Goal: Task Accomplishment & Management: Use online tool/utility

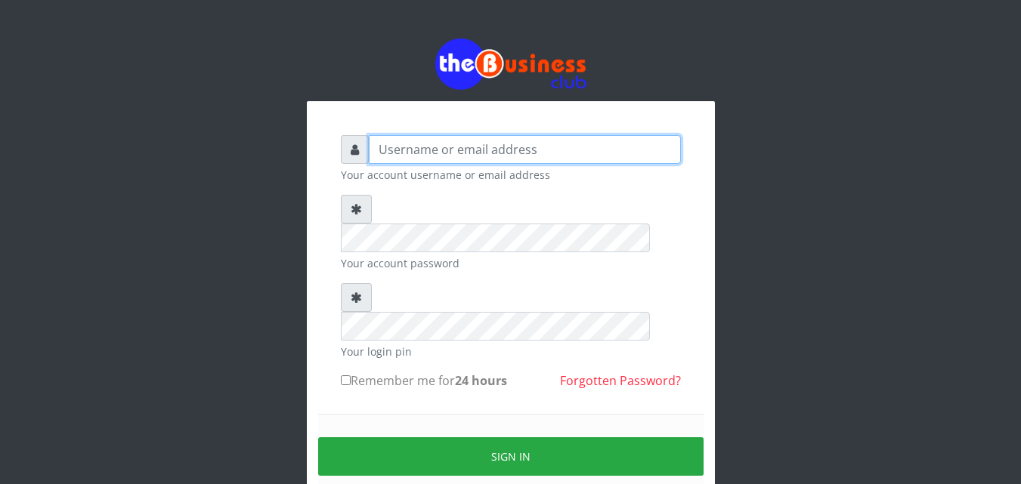
type input "Uchechukstelec"
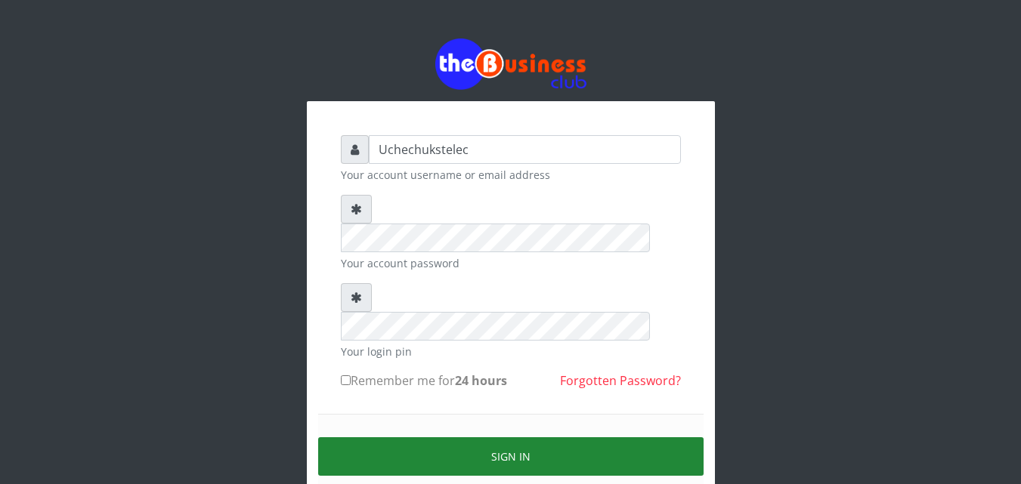
click at [523, 437] on button "Sign in" at bounding box center [510, 456] width 385 height 39
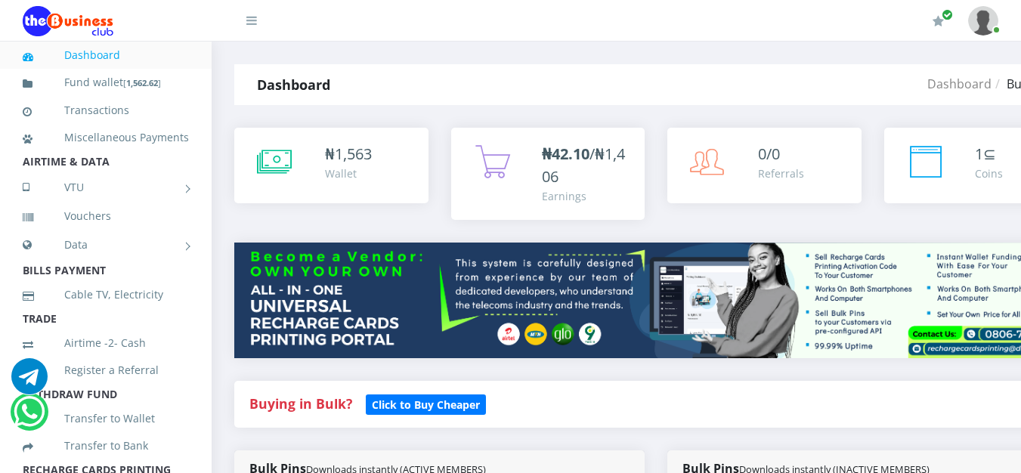
click at [559, 136] on div "₦42.10 /₦1,406 Earnings" at bounding box center [548, 174] width 194 height 92
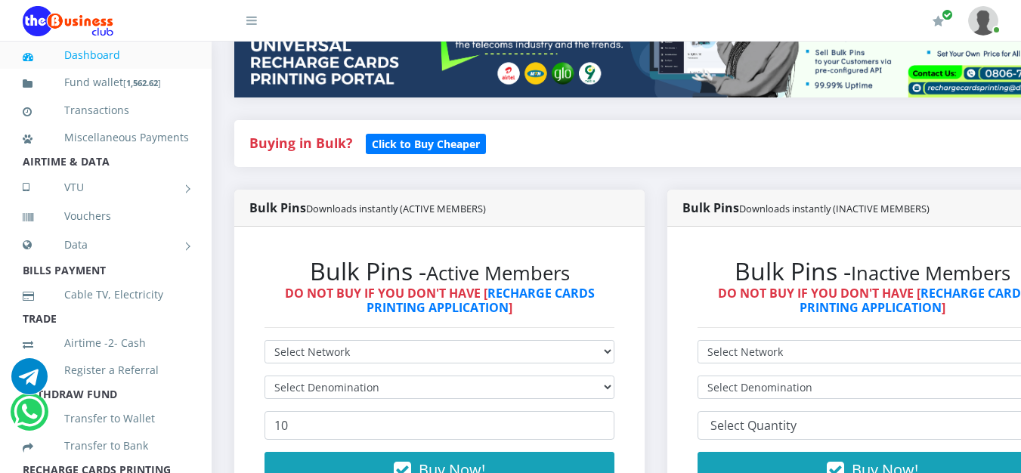
scroll to position [352, 0]
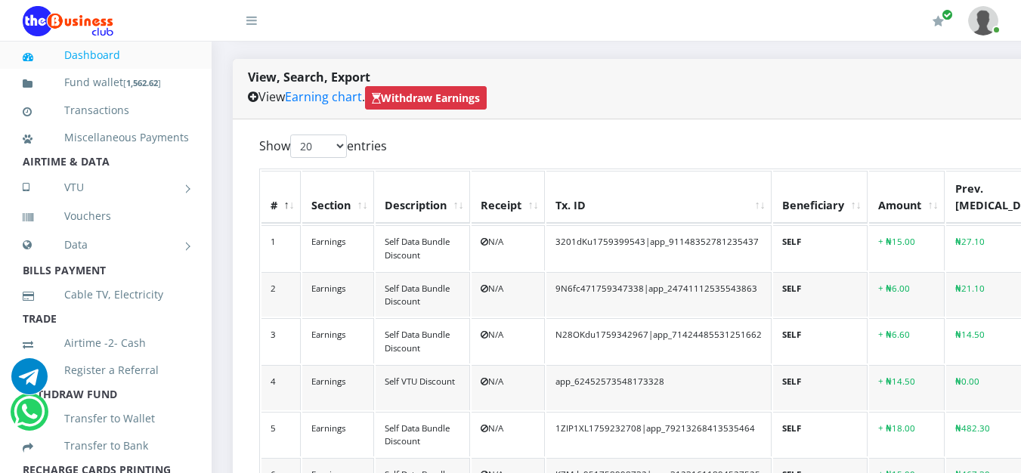
scroll to position [341, 0]
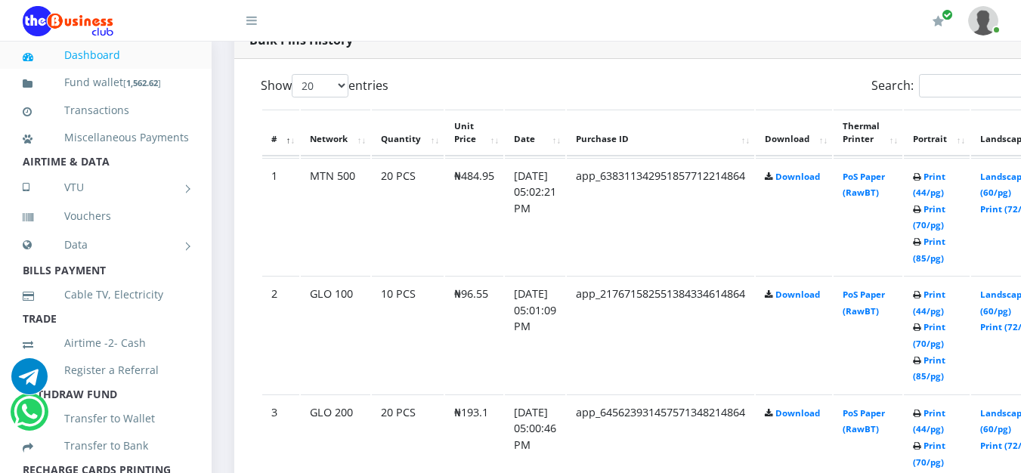
scroll to position [797, 0]
click at [945, 258] on link "Print (85/pg)" at bounding box center [929, 250] width 32 height 28
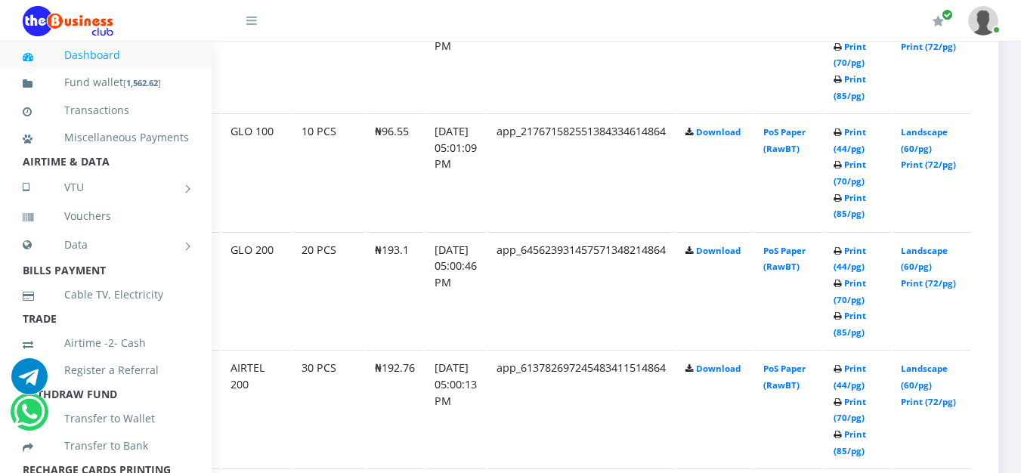
scroll to position [960, 101]
click at [851, 330] on link "Print (85/pg)" at bounding box center [849, 324] width 32 height 28
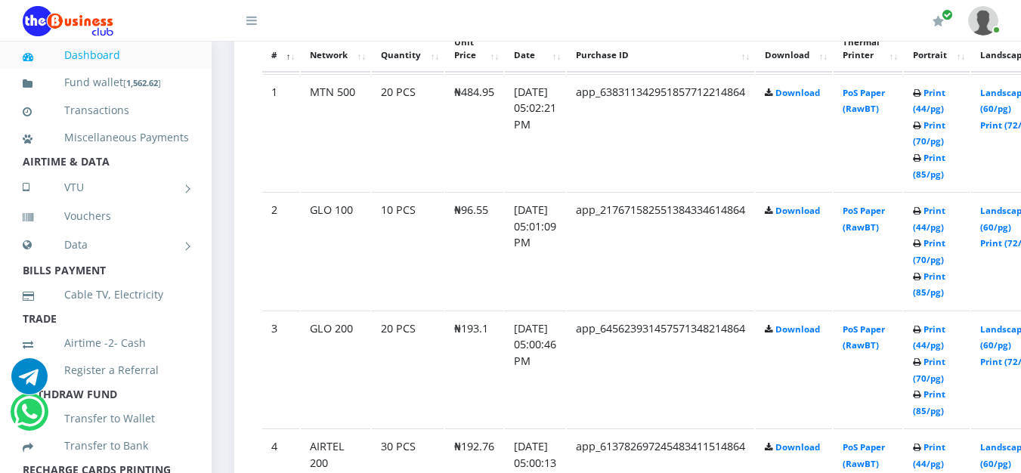
scroll to position [871, 0]
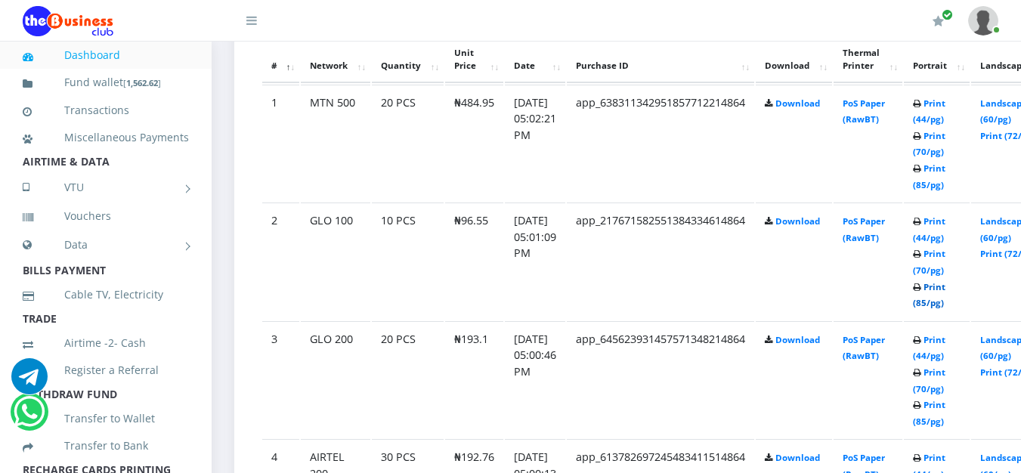
click at [945, 301] on link "Print (85/pg)" at bounding box center [929, 295] width 32 height 28
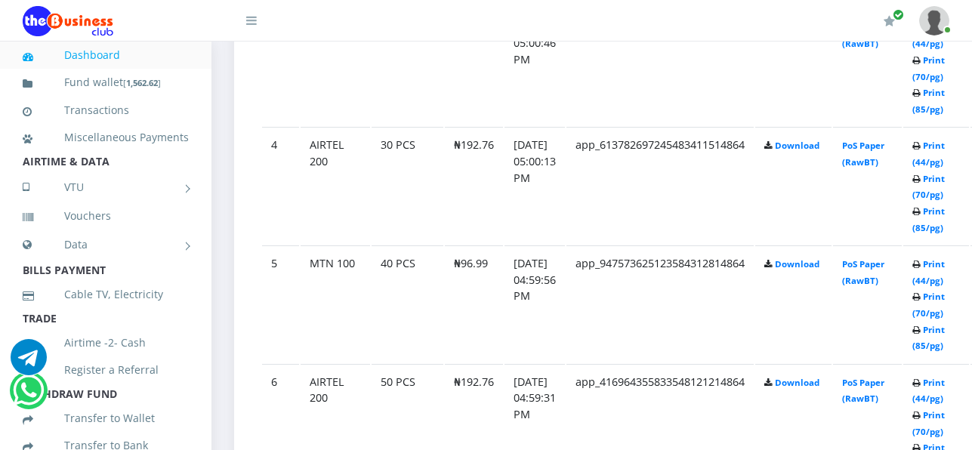
scroll to position [1197, 0]
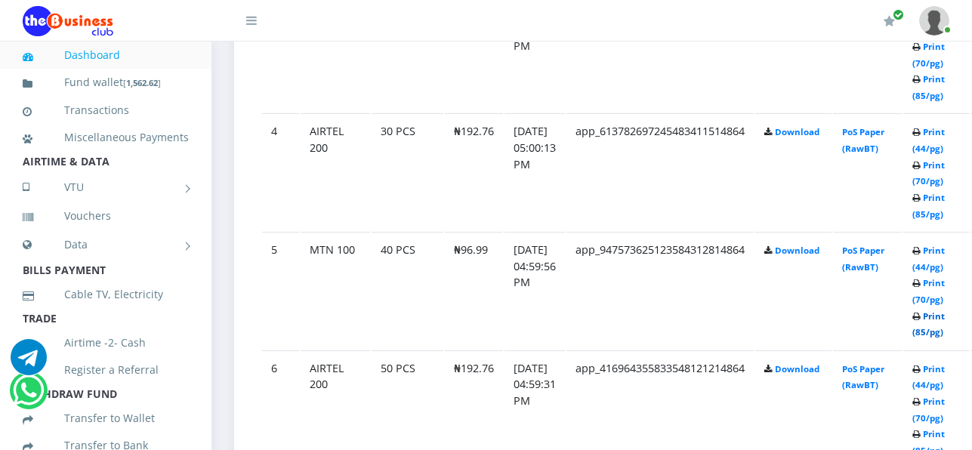
click at [945, 330] on link "Print (85/pg)" at bounding box center [929, 325] width 32 height 28
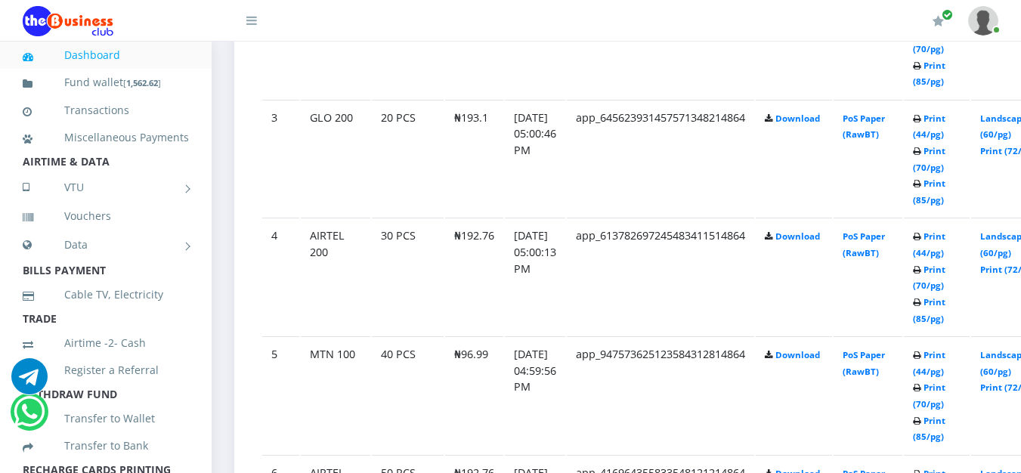
scroll to position [1093, 0]
click at [945, 315] on link "Print (85/pg)" at bounding box center [929, 309] width 32 height 28
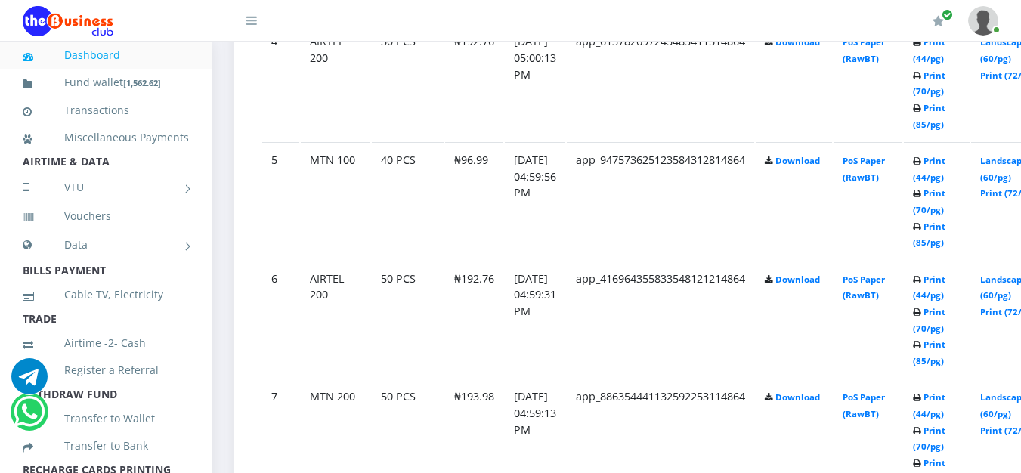
scroll to position [1302, 0]
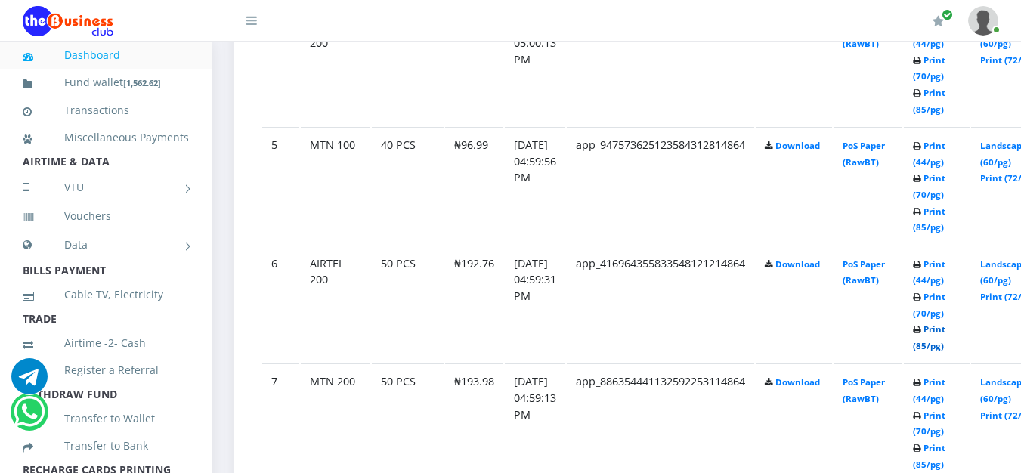
click at [942, 345] on link "Print (85/pg)" at bounding box center [929, 337] width 32 height 28
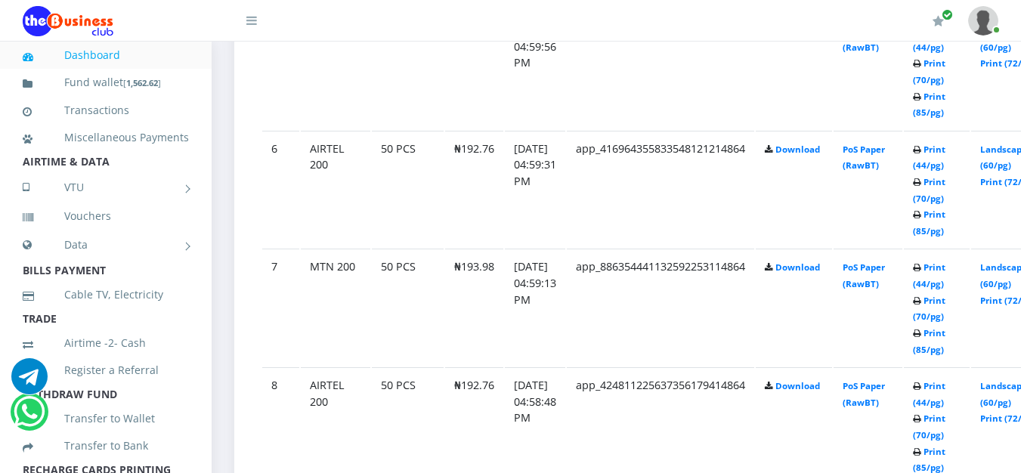
scroll to position [1419, 0]
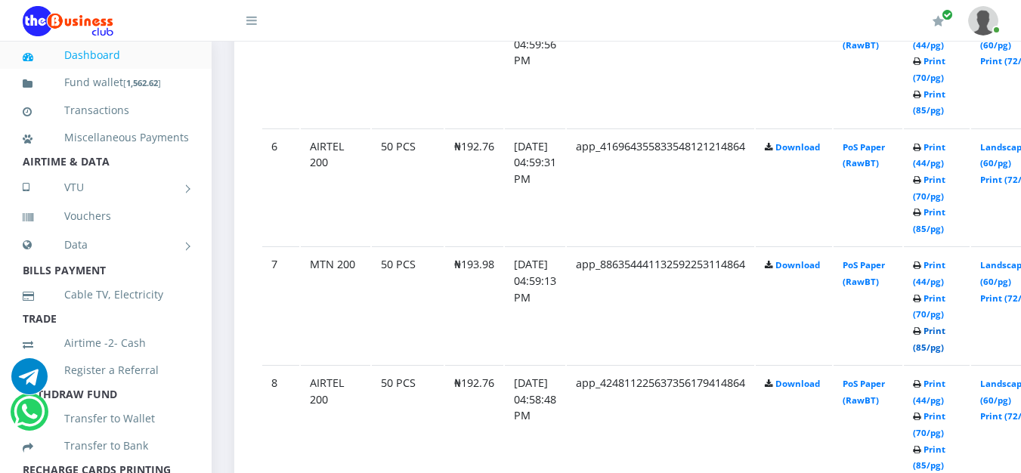
click at [945, 351] on link "Print (85/pg)" at bounding box center [929, 339] width 32 height 28
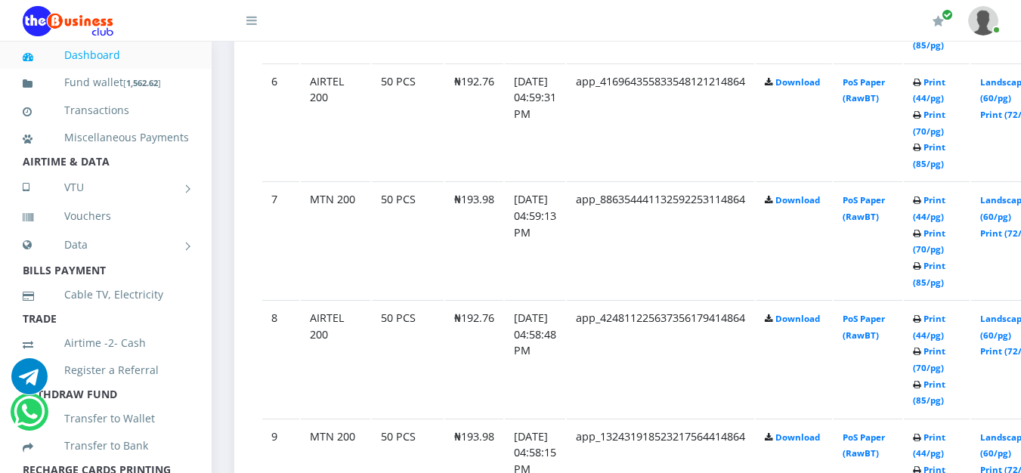
scroll to position [1491, 0]
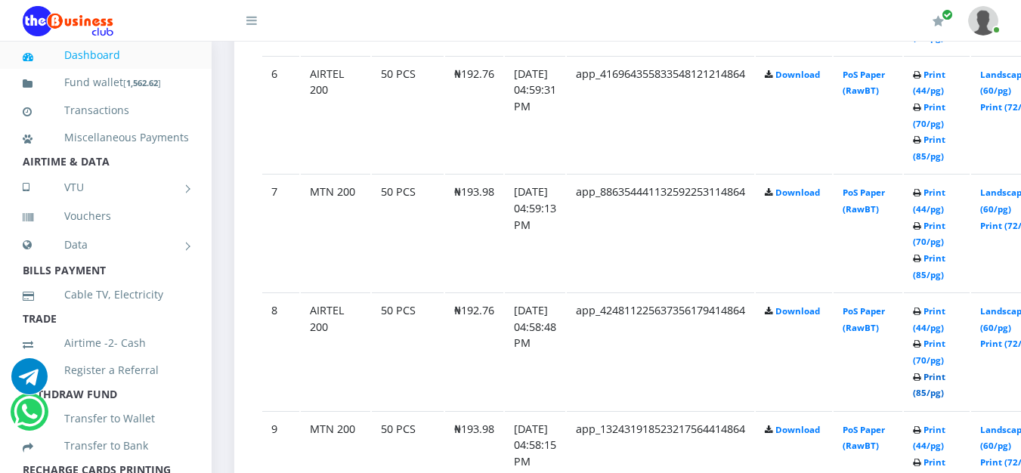
click at [945, 396] on link "Print (85/pg)" at bounding box center [929, 385] width 32 height 28
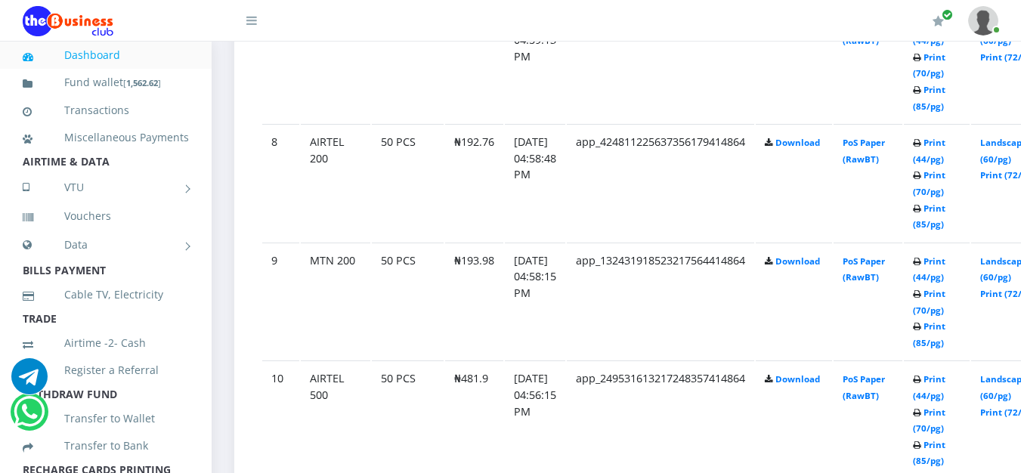
scroll to position [1661, 0]
click at [945, 338] on link "Print (85/pg)" at bounding box center [929, 334] width 32 height 28
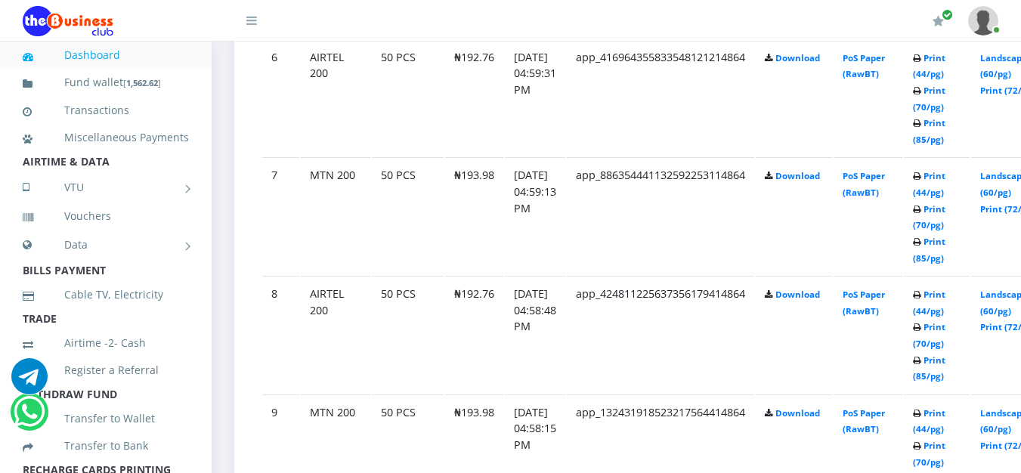
scroll to position [1521, 0]
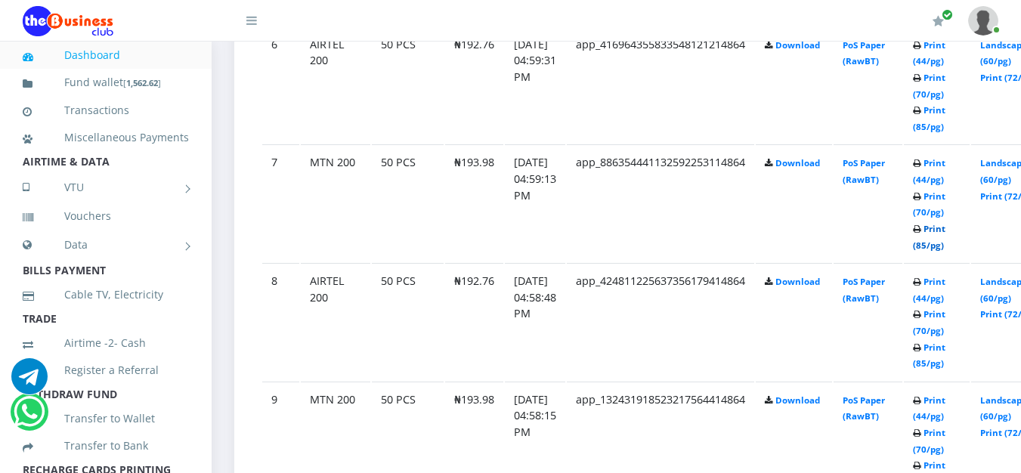
click at [945, 244] on link "Print (85/pg)" at bounding box center [929, 237] width 32 height 28
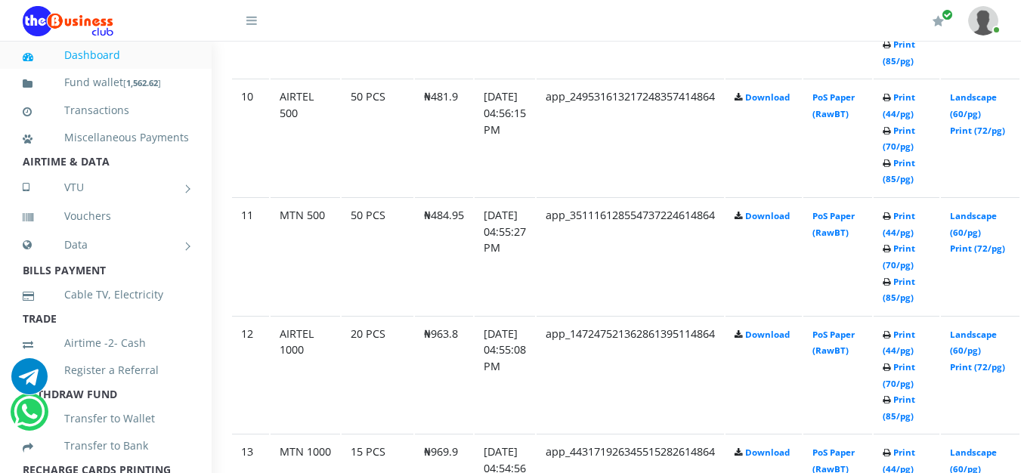
scroll to position [1943, 30]
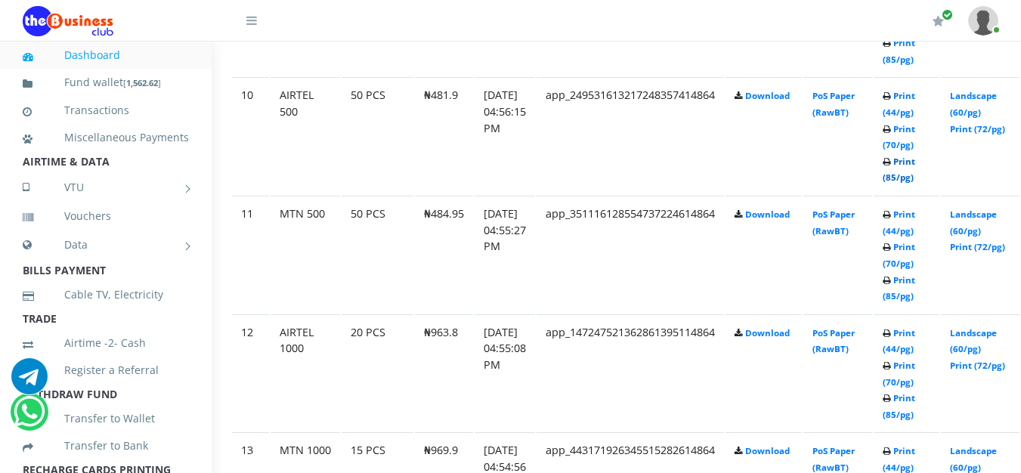
click at [915, 181] on link "Print (85/pg)" at bounding box center [898, 170] width 32 height 28
click at [915, 300] on link "Print (85/pg)" at bounding box center [898, 288] width 32 height 28
click at [910, 412] on link "Print (85/pg)" at bounding box center [898, 406] width 32 height 28
click at [909, 413] on link "Print (85/pg)" at bounding box center [898, 406] width 32 height 28
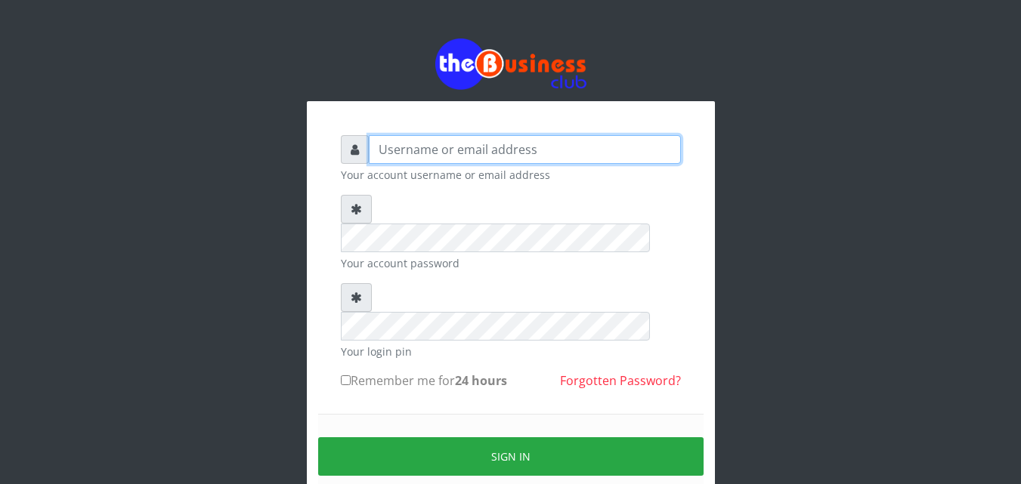
type input "Uchechukstelec"
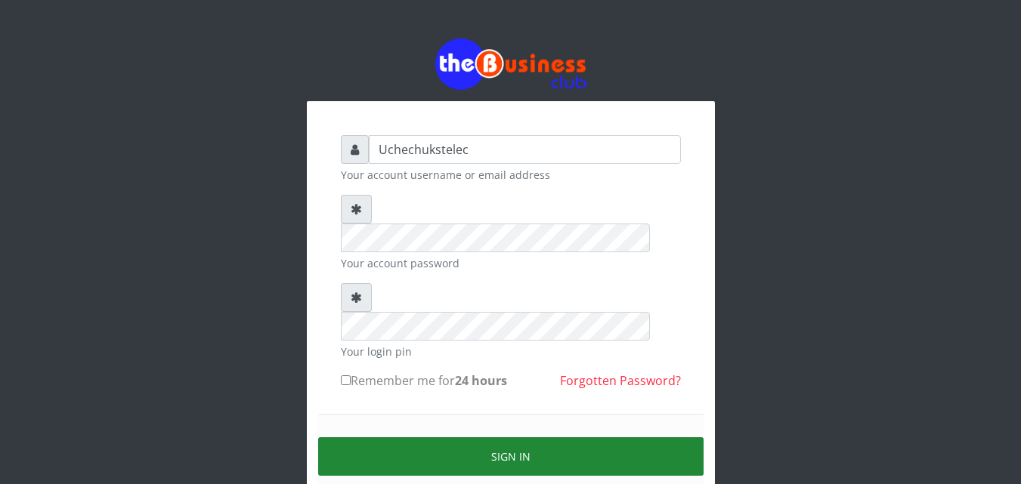
click at [530, 437] on button "Sign in" at bounding box center [510, 456] width 385 height 39
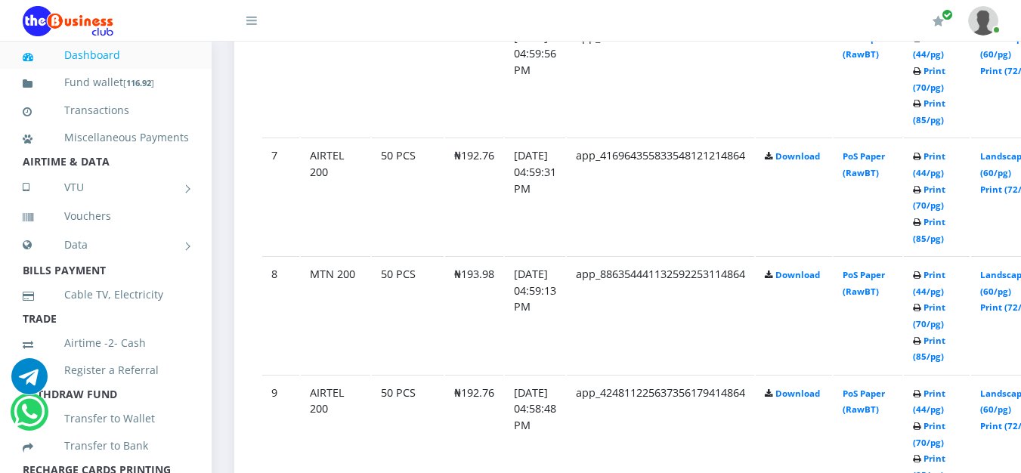
scroll to position [1529, 0]
click at [945, 353] on link "Print (85/pg)" at bounding box center [929, 347] width 32 height 28
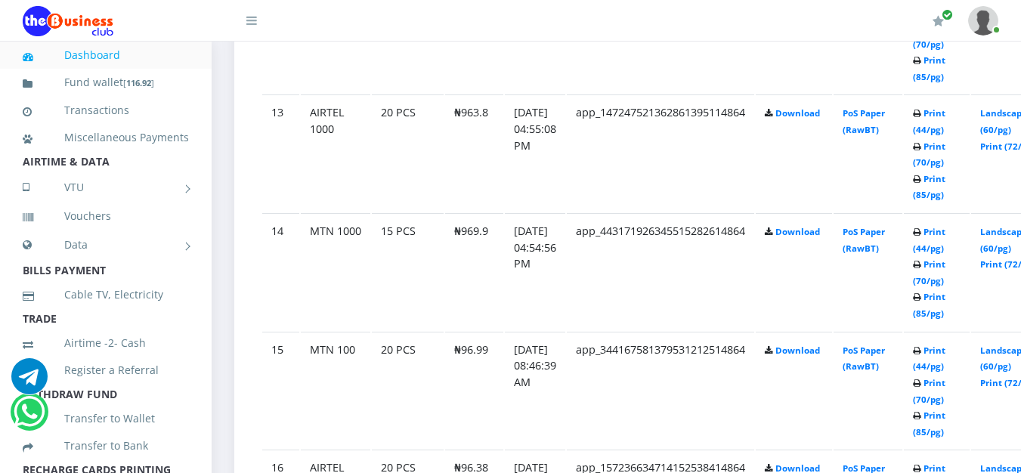
scroll to position [2238, 0]
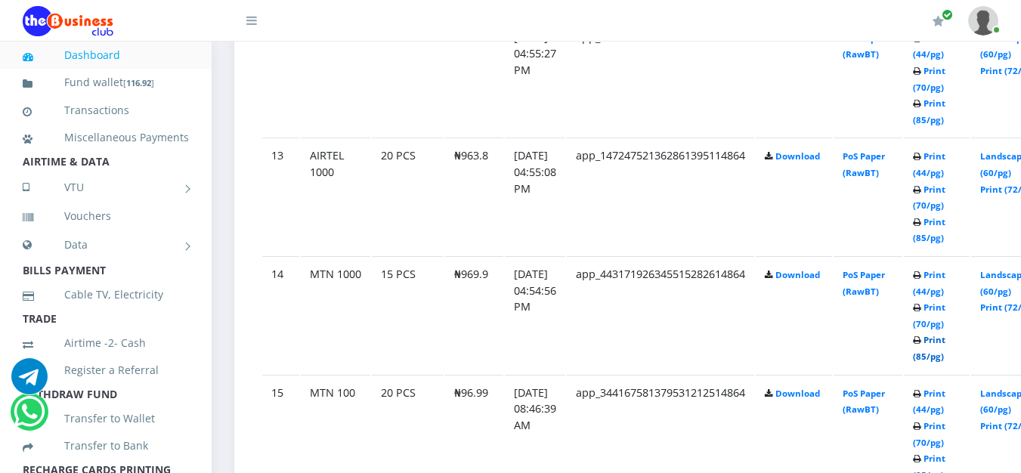
click at [945, 357] on link "Print (85/pg)" at bounding box center [929, 348] width 32 height 28
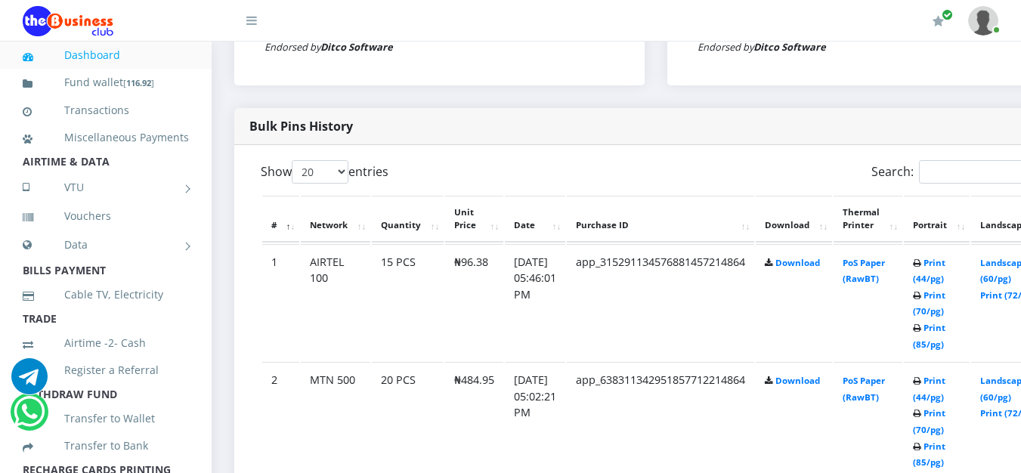
scroll to position [733, 0]
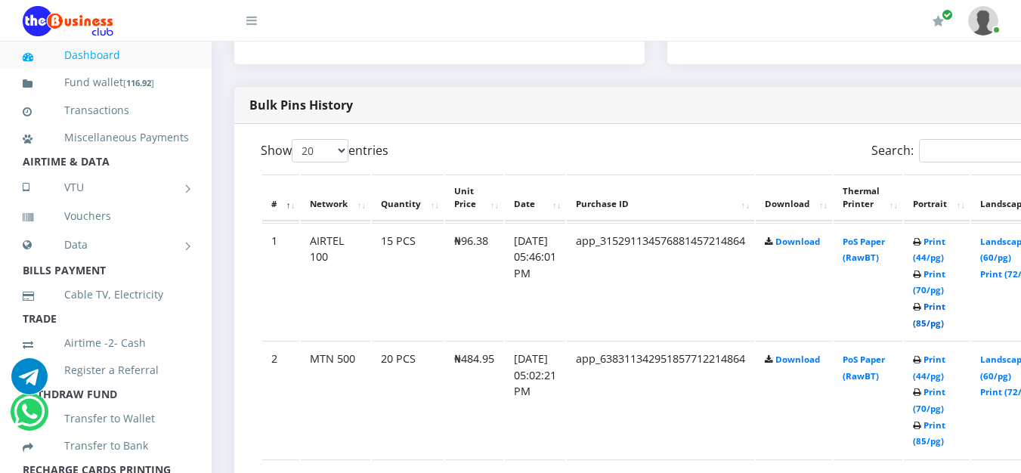
click at [945, 312] on link "Print (85/pg)" at bounding box center [929, 315] width 32 height 28
